Goal: Check status: Check status

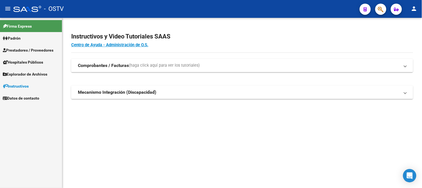
click at [28, 50] on span "Prestadores / Proveedores" at bounding box center [28, 50] width 51 height 6
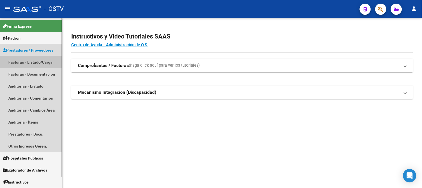
click at [28, 62] on link "Facturas - Listado/Carga" at bounding box center [31, 62] width 62 height 12
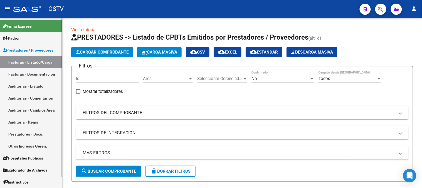
click at [32, 85] on link "Auditorías - Listado" at bounding box center [31, 86] width 62 height 12
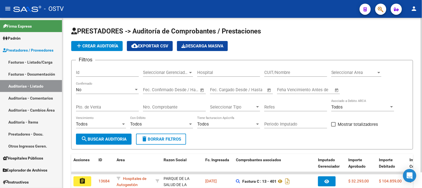
click at [90, 90] on div "No" at bounding box center [105, 89] width 58 height 5
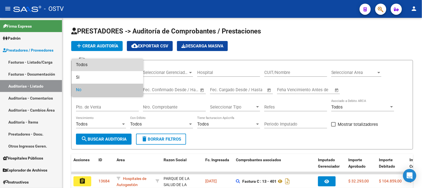
click at [87, 65] on span "Todos" at bounding box center [107, 64] width 63 height 13
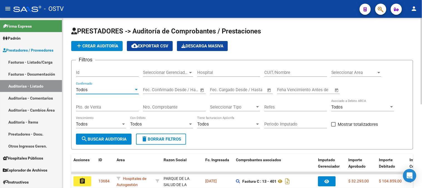
click at [105, 106] on input "Pto. de Venta" at bounding box center [107, 106] width 63 height 5
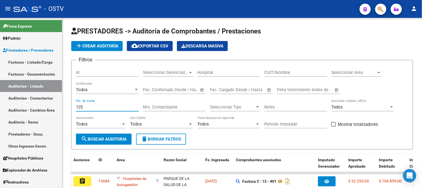
type input "125"
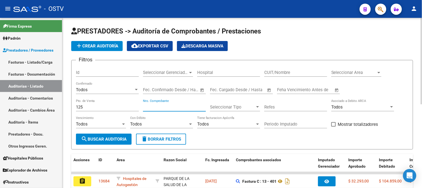
click at [178, 108] on input "Nro. Comprobante" at bounding box center [174, 106] width 63 height 5
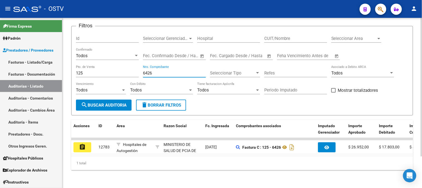
click at [145, 70] on input "6426" at bounding box center [174, 72] width 63 height 5
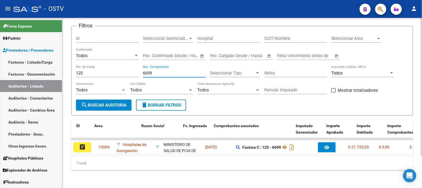
scroll to position [0, 299]
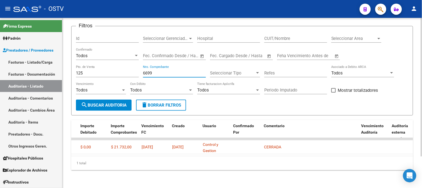
drag, startPoint x: 155, startPoint y: 68, endPoint x: 146, endPoint y: 67, distance: 9.0
click at [146, 70] on input "6699" at bounding box center [174, 72] width 63 height 5
type input "6700"
drag, startPoint x: 89, startPoint y: 68, endPoint x: 71, endPoint y: 70, distance: 18.0
click at [71, 70] on div "PRESTADORES -> Auditoría de Comprobantes / Prestaciones add Crear Auditoría clo…" at bounding box center [242, 86] width 360 height 204
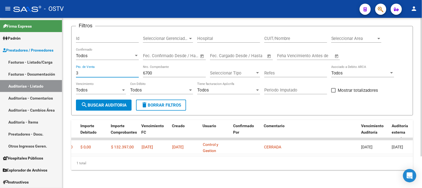
type input "3"
drag, startPoint x: 148, startPoint y: 68, endPoint x: 136, endPoint y: 70, distance: 12.7
click at [136, 70] on div "Filtros Id Seleccionar Gerenciador Seleccionar Gerenciador Hospital CUIT/Nombre…" at bounding box center [242, 65] width 333 height 69
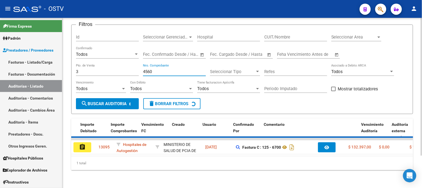
scroll to position [30, 0]
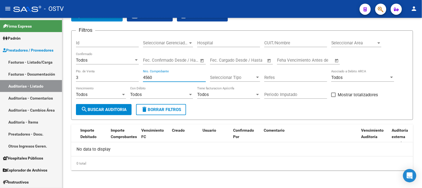
type input "4560"
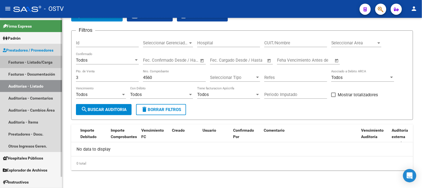
click at [39, 61] on link "Facturas - Listado/Carga" at bounding box center [31, 62] width 62 height 12
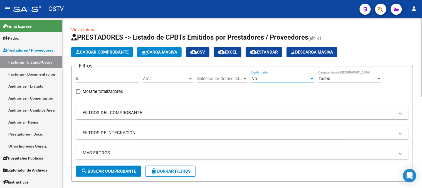
click at [260, 78] on div "No" at bounding box center [281, 78] width 58 height 5
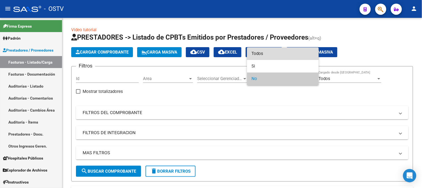
click at [259, 48] on span "Todos" at bounding box center [283, 53] width 63 height 13
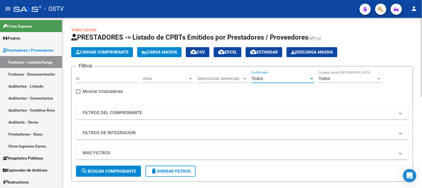
click at [227, 112] on mat-panel-title "FILTROS DEL COMPROBANTE" at bounding box center [239, 112] width 313 height 6
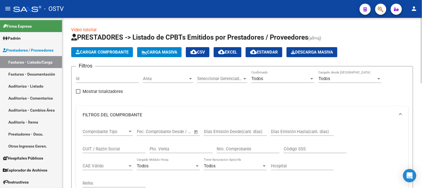
click at [168, 149] on input "Pto. Venta" at bounding box center [181, 148] width 63 height 5
type input "3"
click at [237, 152] on div "Nro. Comprobante" at bounding box center [248, 149] width 63 height 17
click at [237, 149] on input "Nro. Comprobante" at bounding box center [248, 148] width 63 height 5
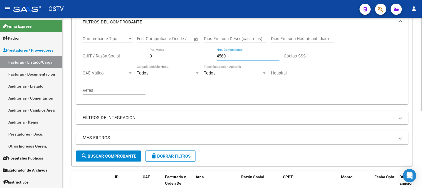
scroll to position [139, 0]
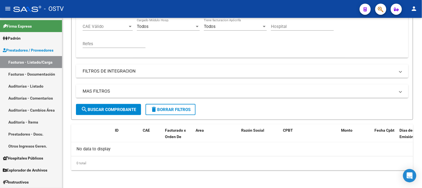
type input "4560"
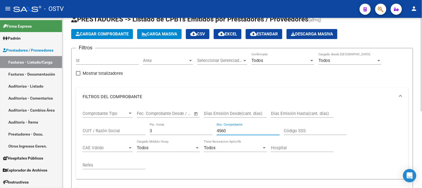
scroll to position [0, 0]
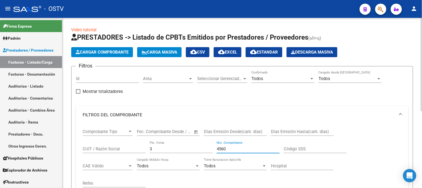
click at [171, 149] on input "3" at bounding box center [181, 148] width 63 height 5
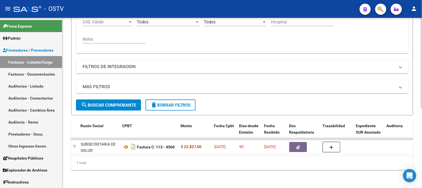
scroll to position [0, 159]
click at [40, 85] on link "Auditorías - Listado" at bounding box center [31, 86] width 62 height 12
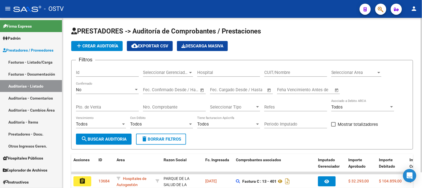
click at [88, 88] on div "No" at bounding box center [105, 89] width 58 height 5
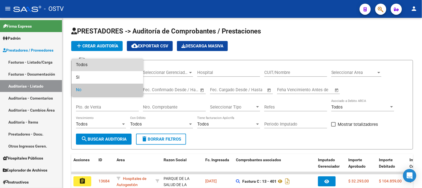
click at [89, 65] on span "Todos" at bounding box center [107, 64] width 63 height 13
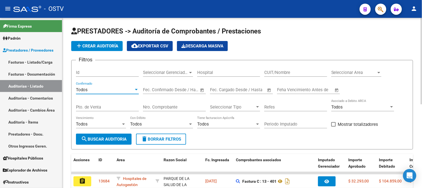
click at [159, 107] on input "Nro. Comprobante" at bounding box center [174, 106] width 63 height 5
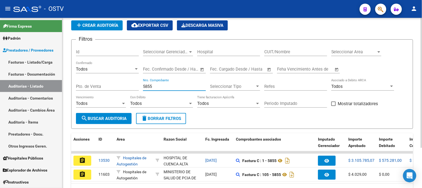
scroll to position [31, 0]
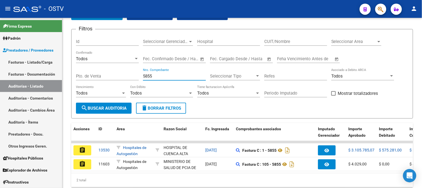
type input "5855"
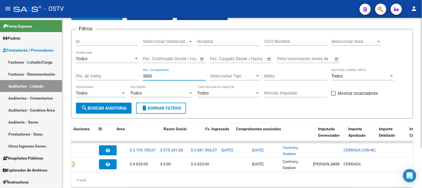
scroll to position [0, 0]
